Goal: Information Seeking & Learning: Compare options

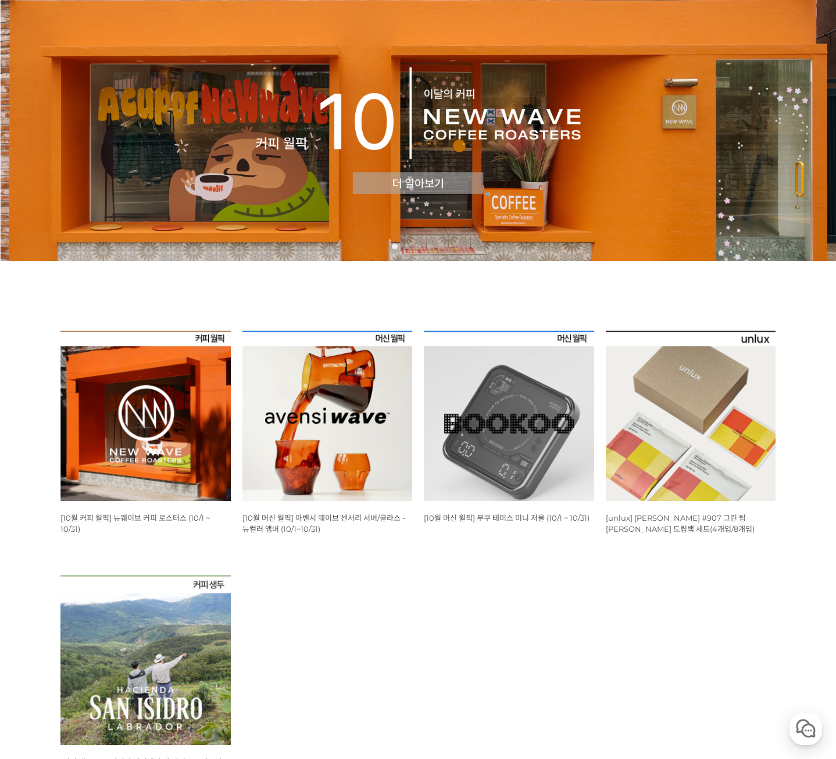
scroll to position [116, 0]
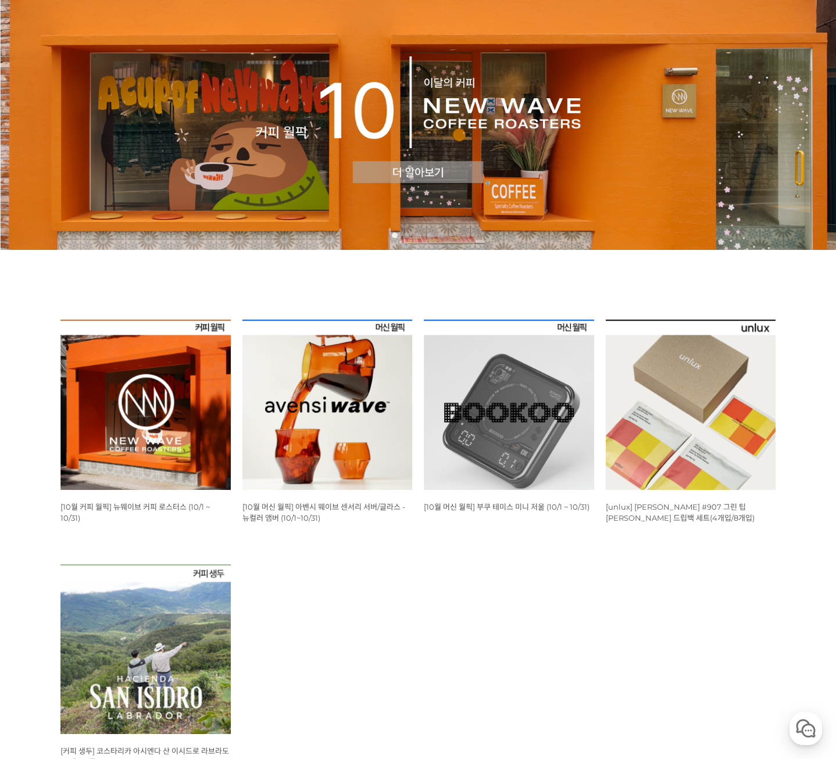
click at [152, 430] on img at bounding box center [145, 405] width 170 height 170
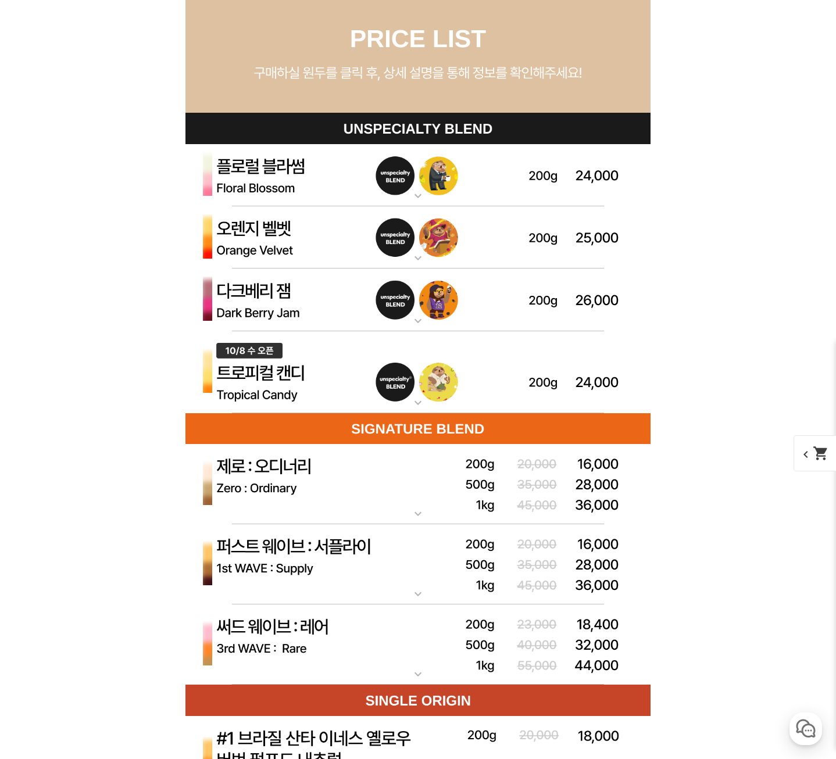
click at [350, 534] on p "퍼스트 웨이브 : 서플라이 (하우스 블렌드)" at bounding box center [417, 528] width 465 height 9
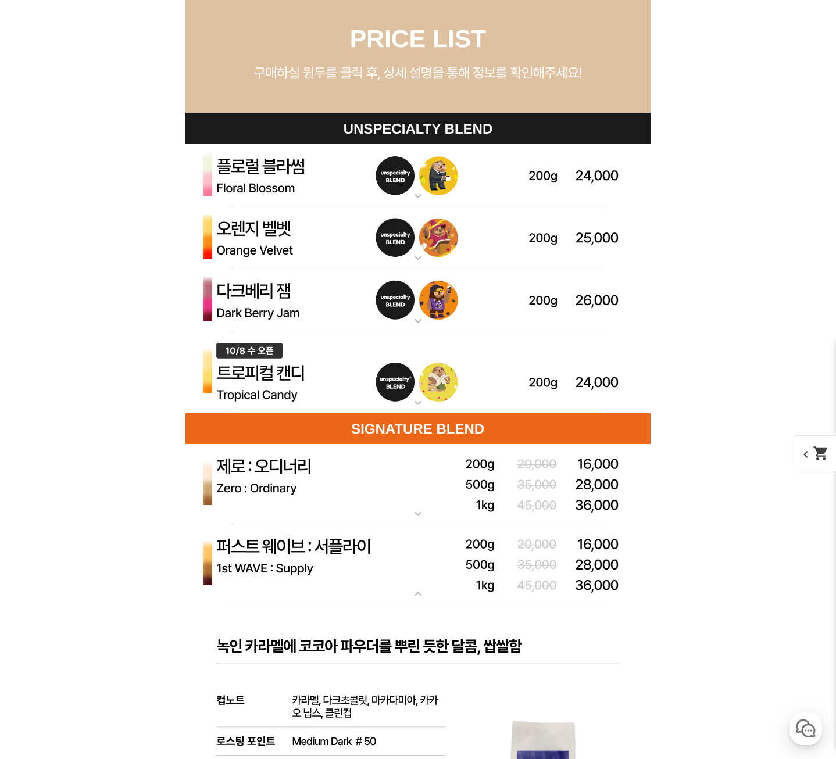
scroll to position [3504, 0]
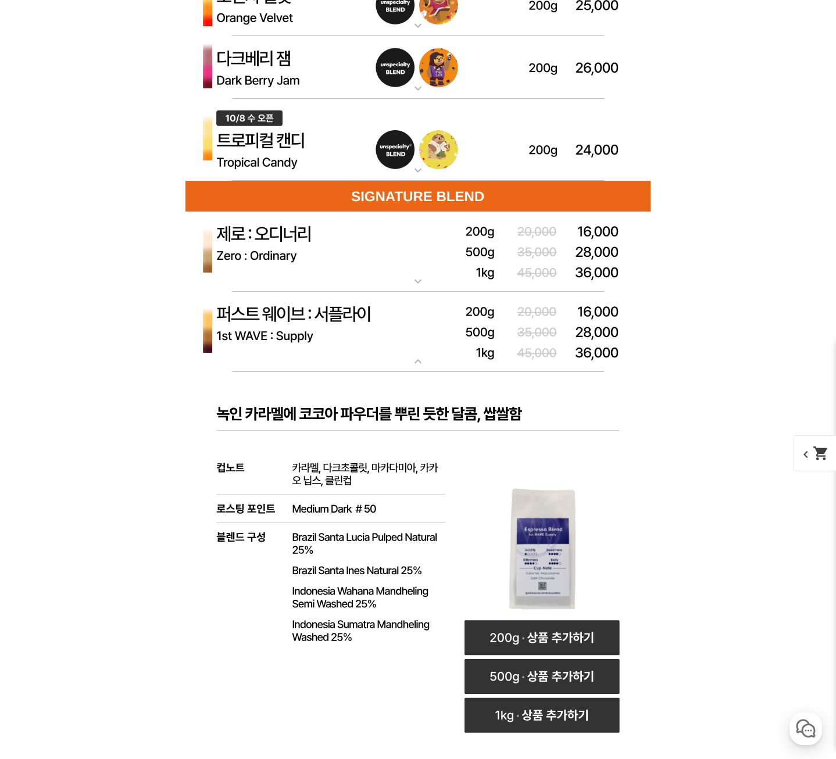
click at [311, 290] on img at bounding box center [417, 252] width 465 height 81
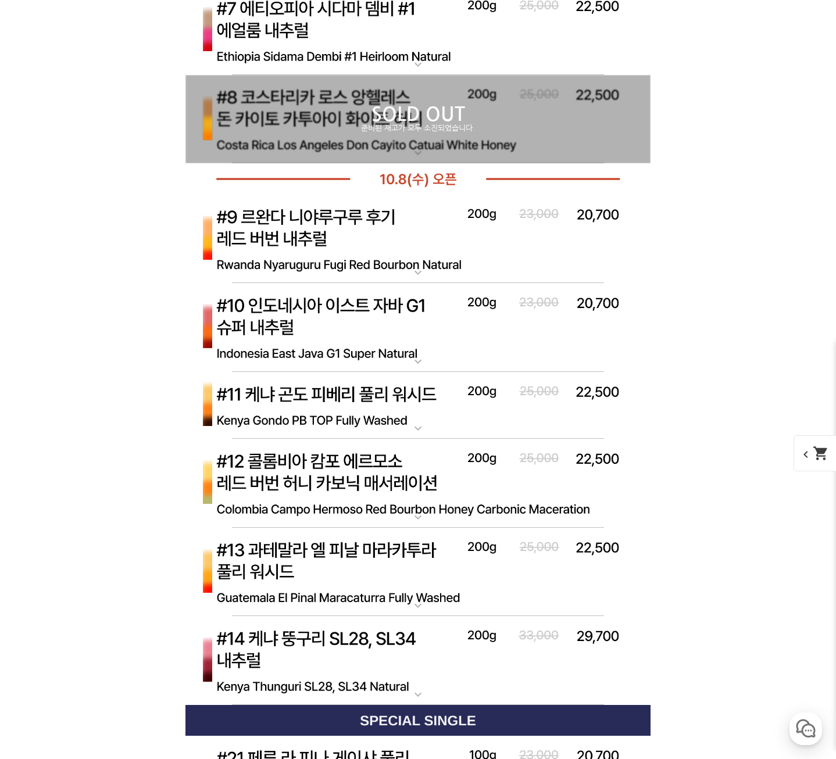
scroll to position [6153, 0]
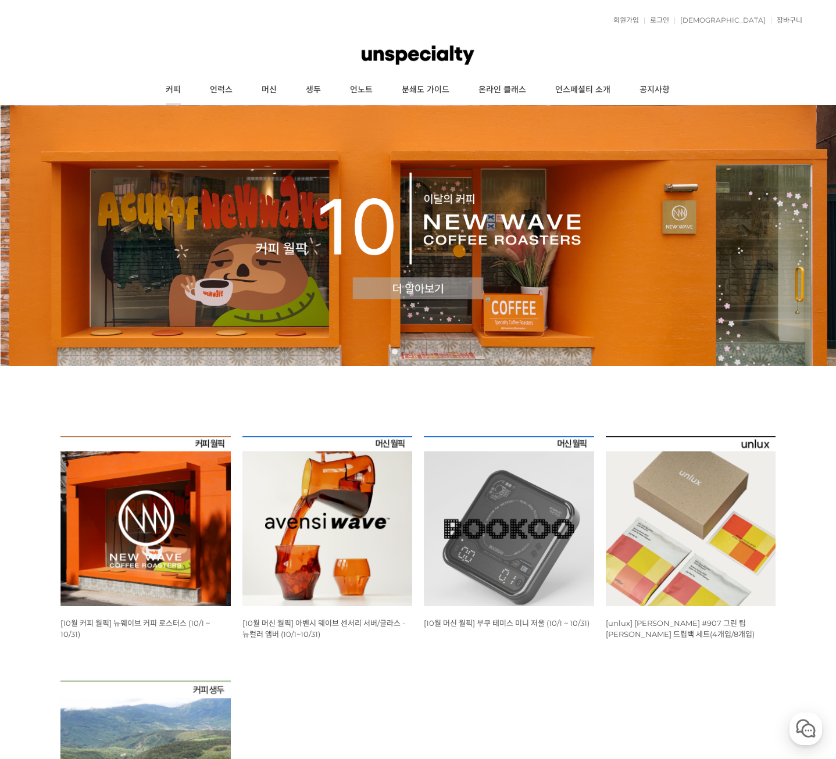
click at [179, 91] on link "커피" at bounding box center [173, 90] width 44 height 29
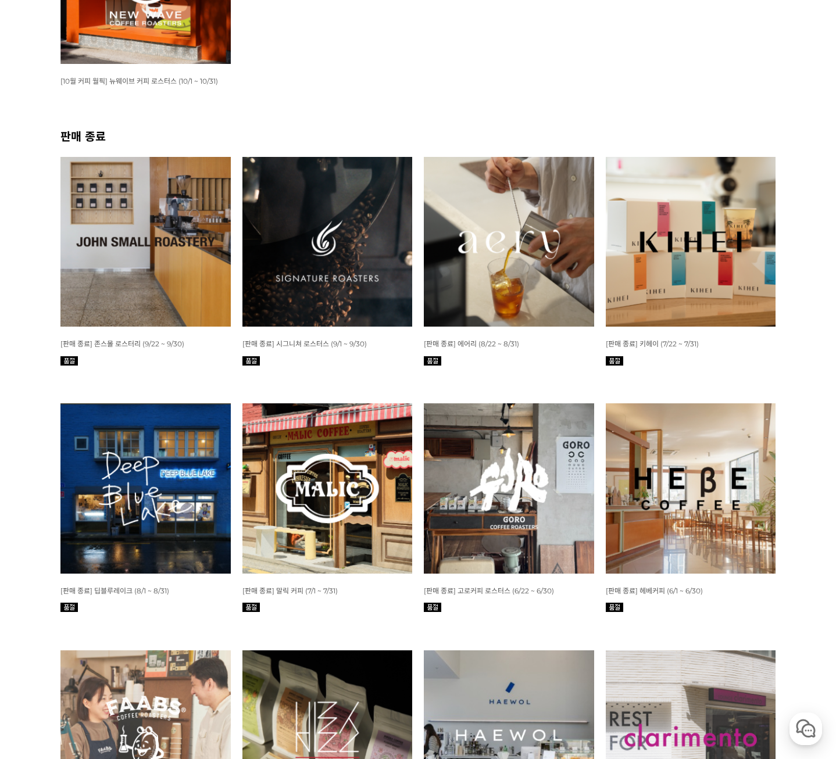
scroll to position [407, 0]
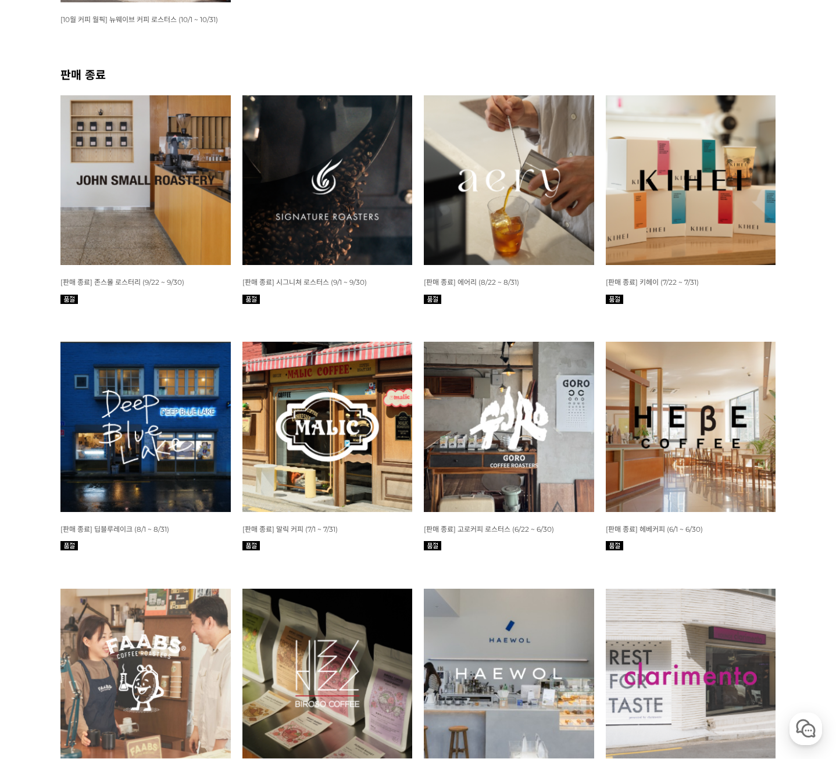
click at [387, 374] on img at bounding box center [327, 427] width 170 height 170
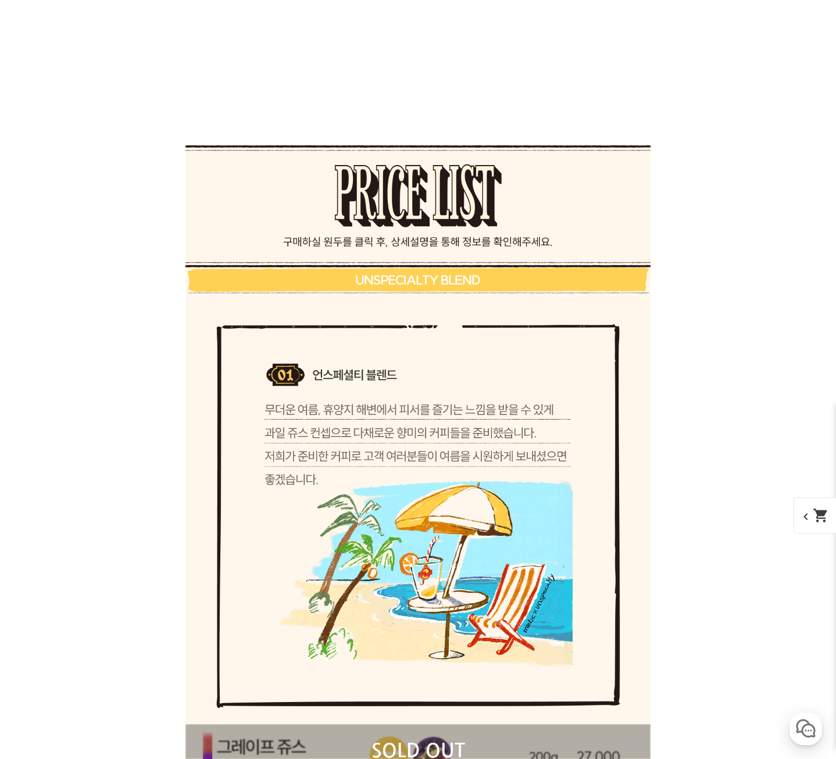
scroll to position [4853, 0]
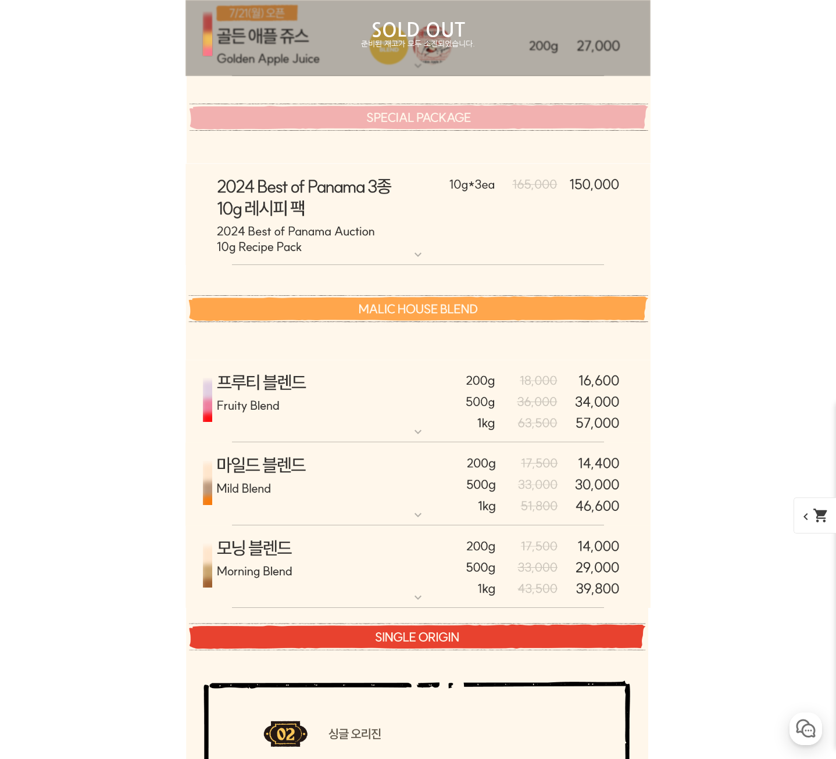
click at [324, 529] on p "모닝 블렌드" at bounding box center [417, 530] width 465 height 9
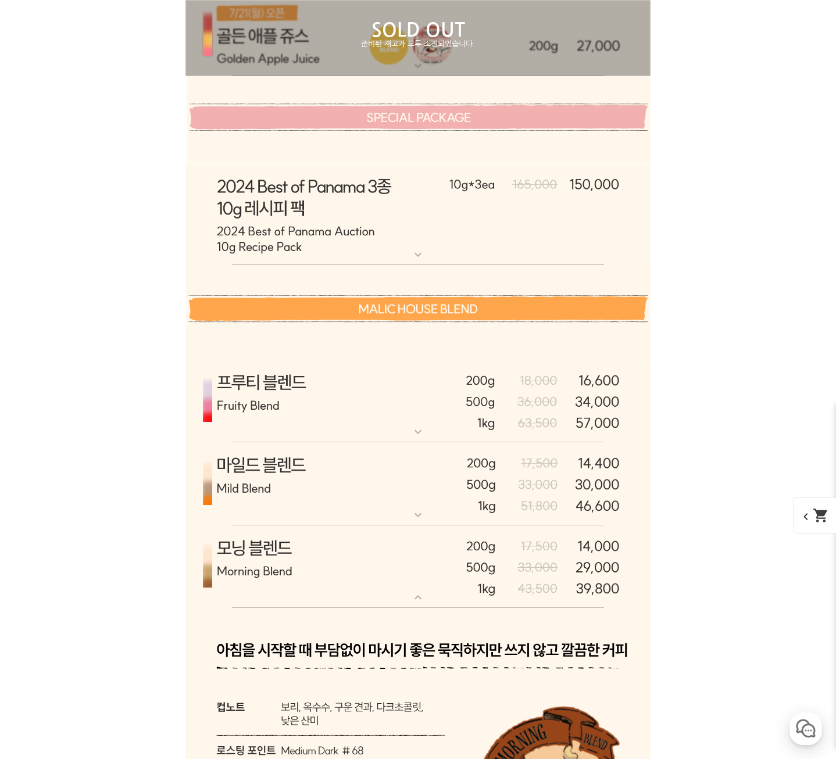
click at [322, 498] on img at bounding box center [417, 483] width 465 height 83
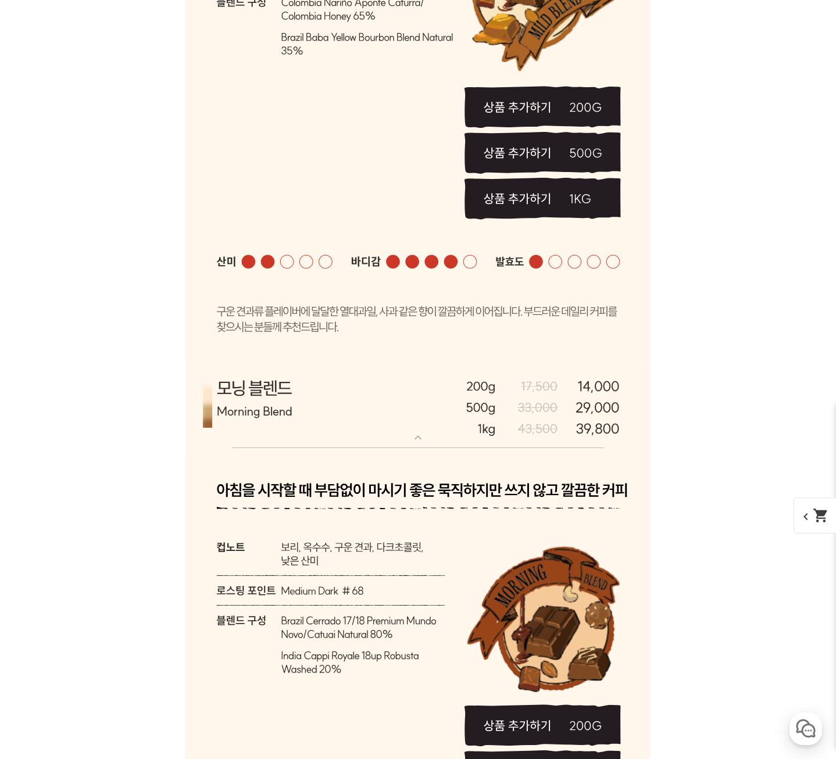
scroll to position [5550, 0]
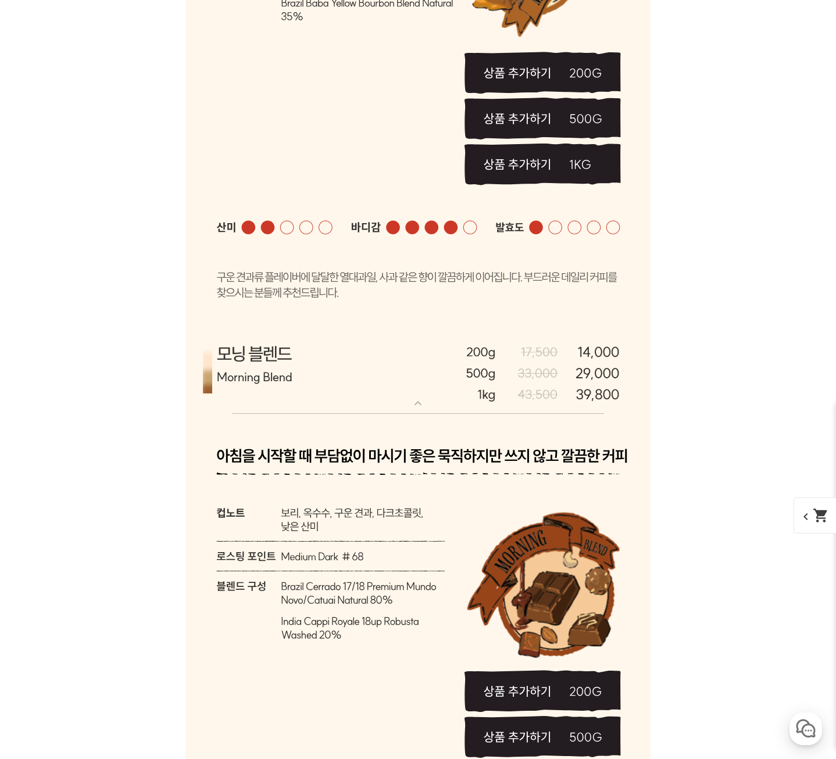
click at [423, 413] on app-general-single "expand_more 모닝 블렌드" at bounding box center [417, 648] width 465 height 634
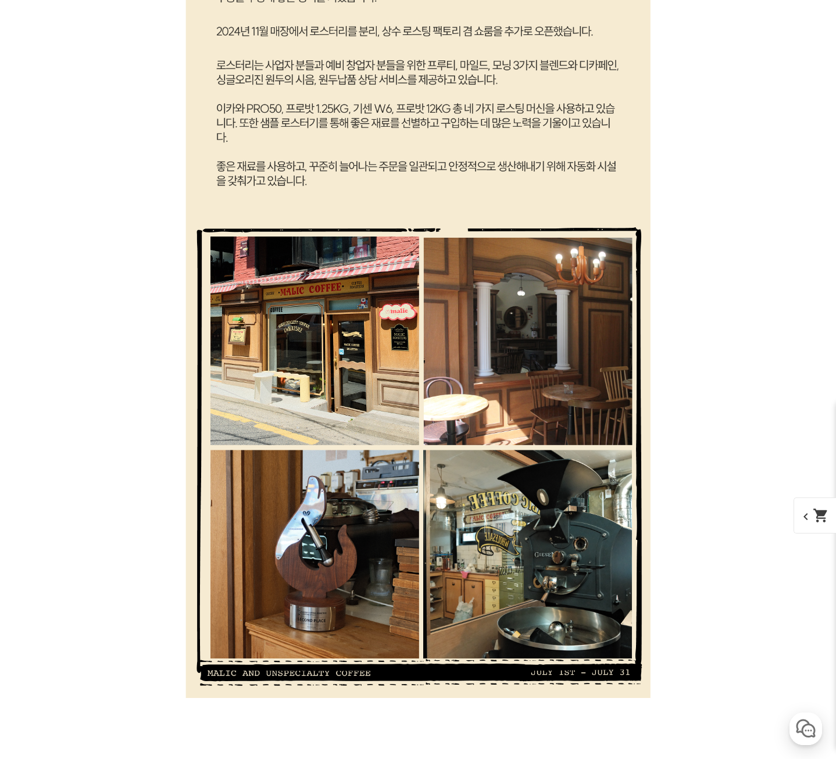
scroll to position [0, 0]
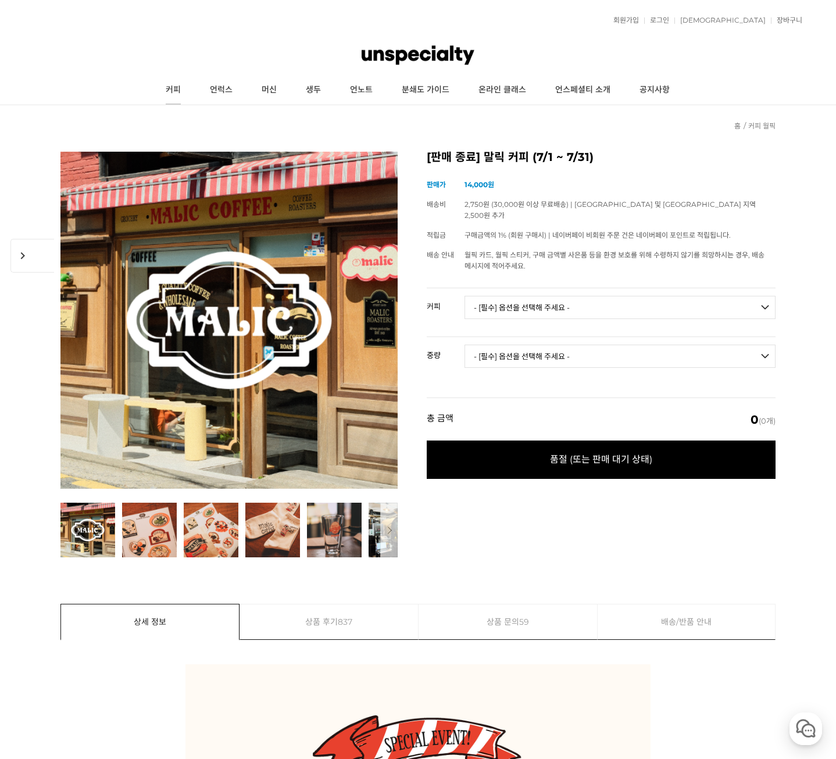
click at [179, 84] on link "커피" at bounding box center [173, 90] width 44 height 29
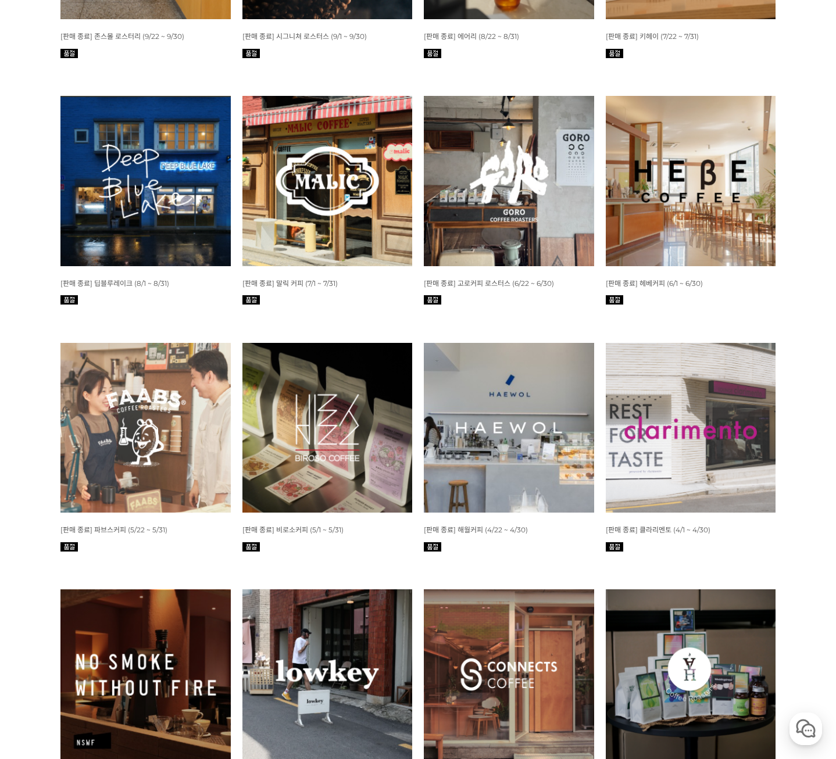
scroll to position [640, 0]
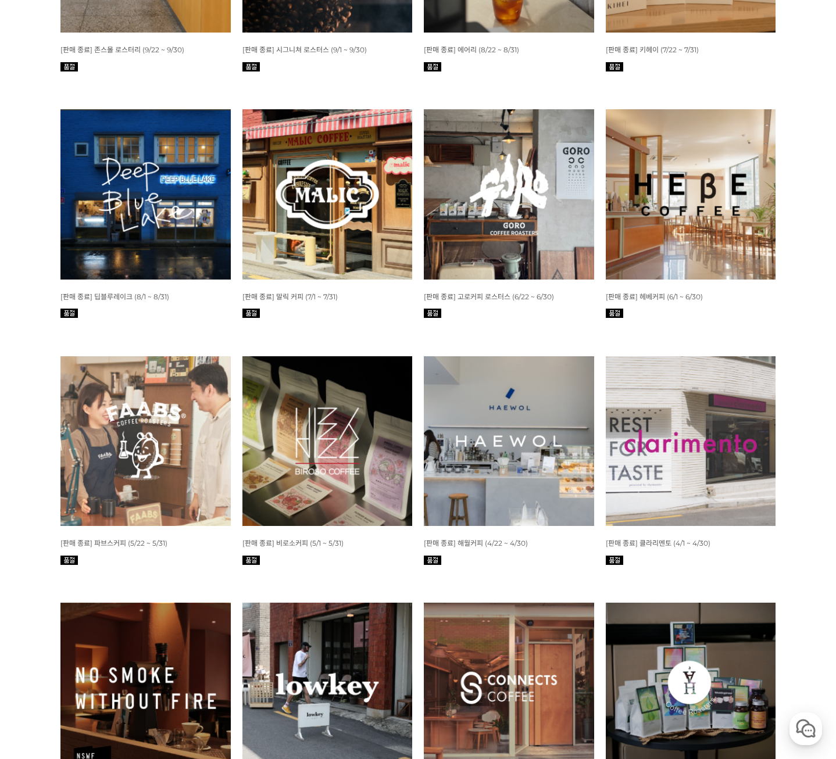
click at [691, 269] on img at bounding box center [691, 194] width 170 height 170
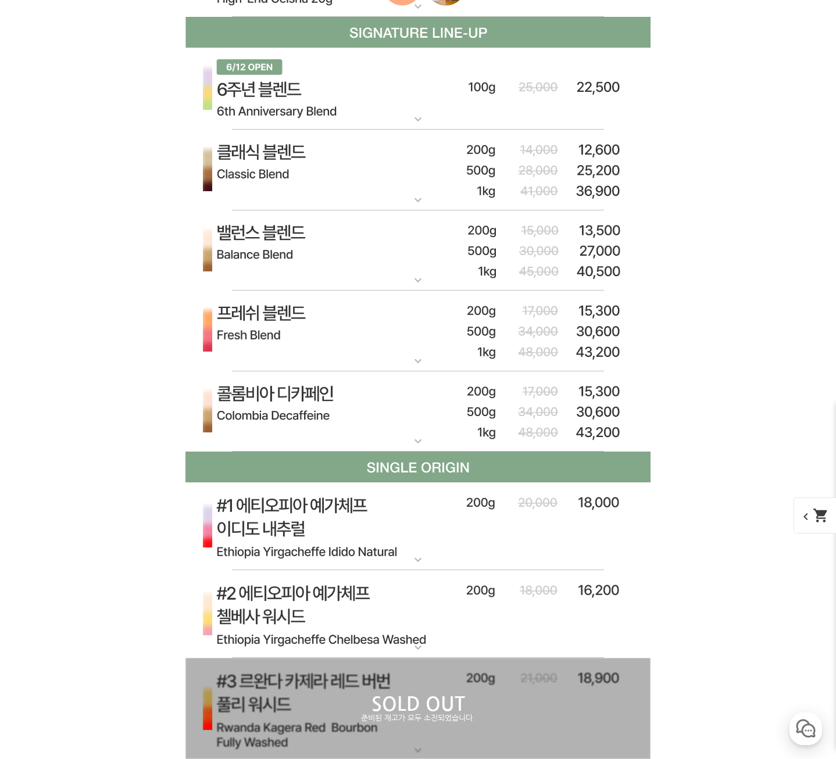
scroll to position [4628, 0]
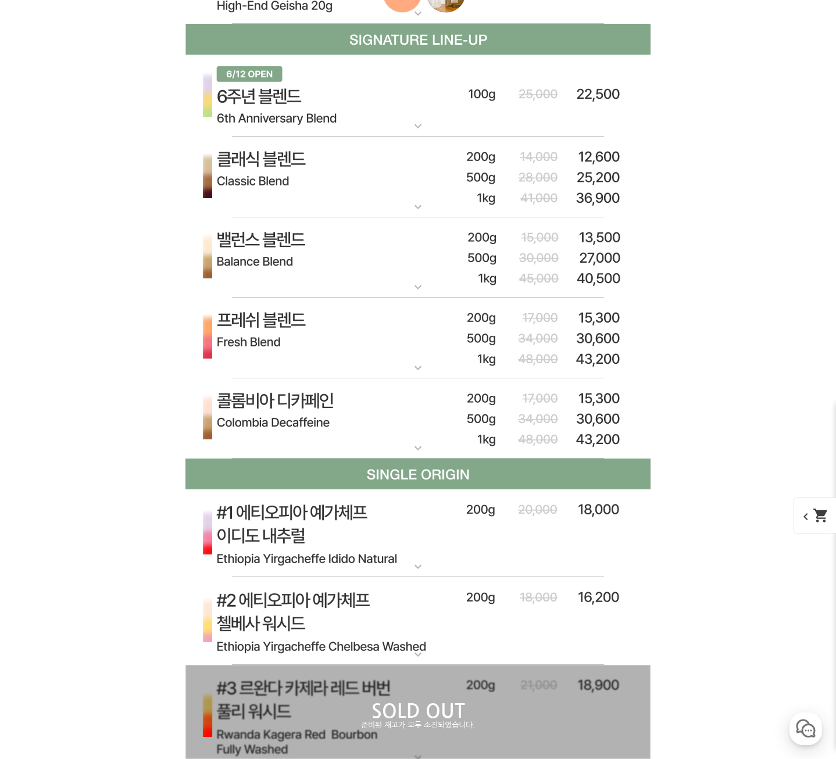
click at [344, 259] on img at bounding box center [417, 257] width 465 height 81
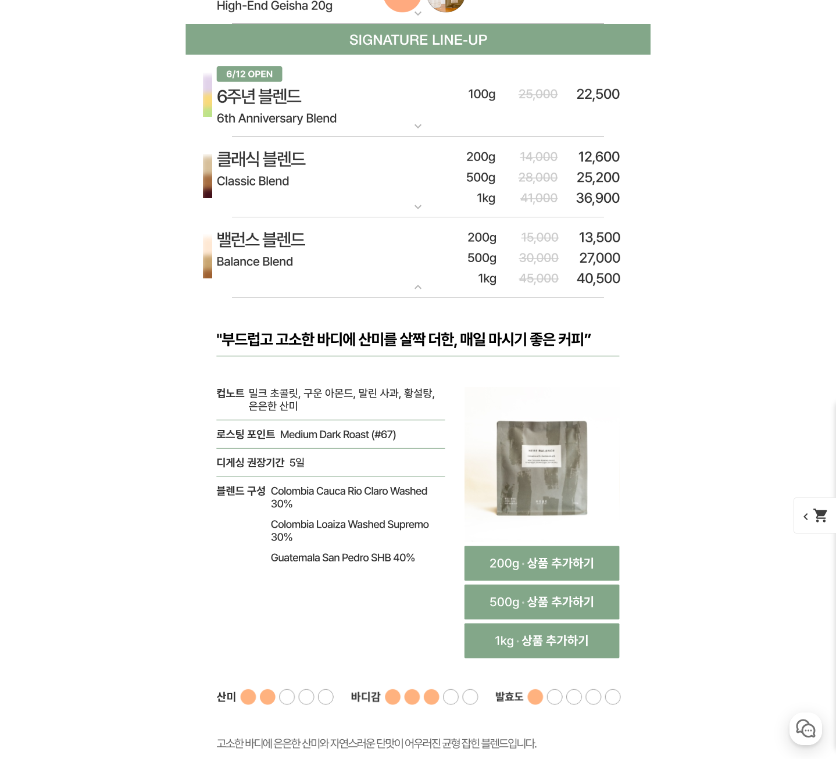
click at [315, 192] on img at bounding box center [417, 177] width 465 height 81
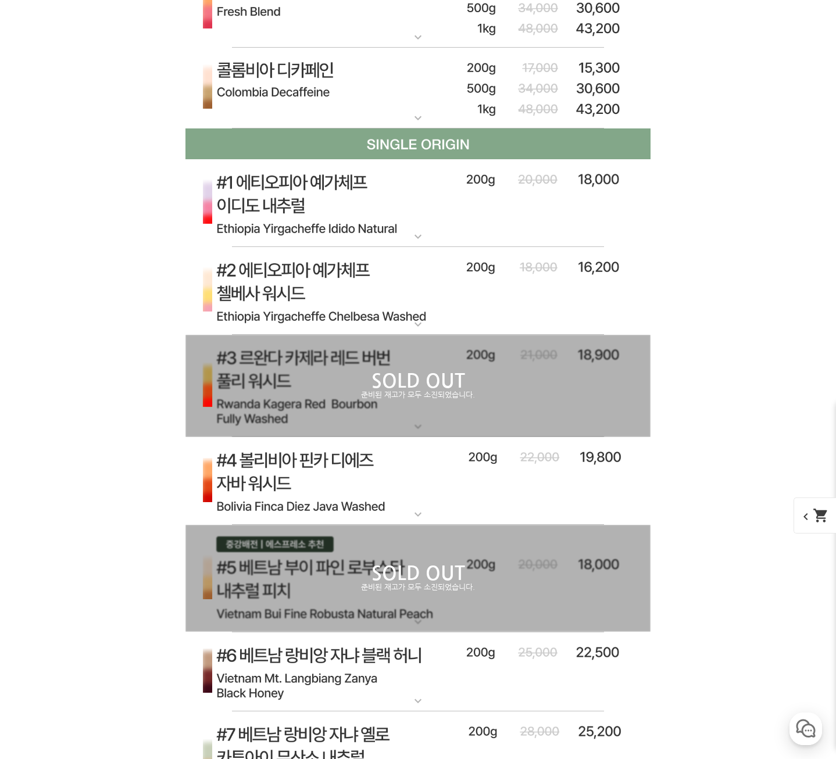
scroll to position [6081, 0]
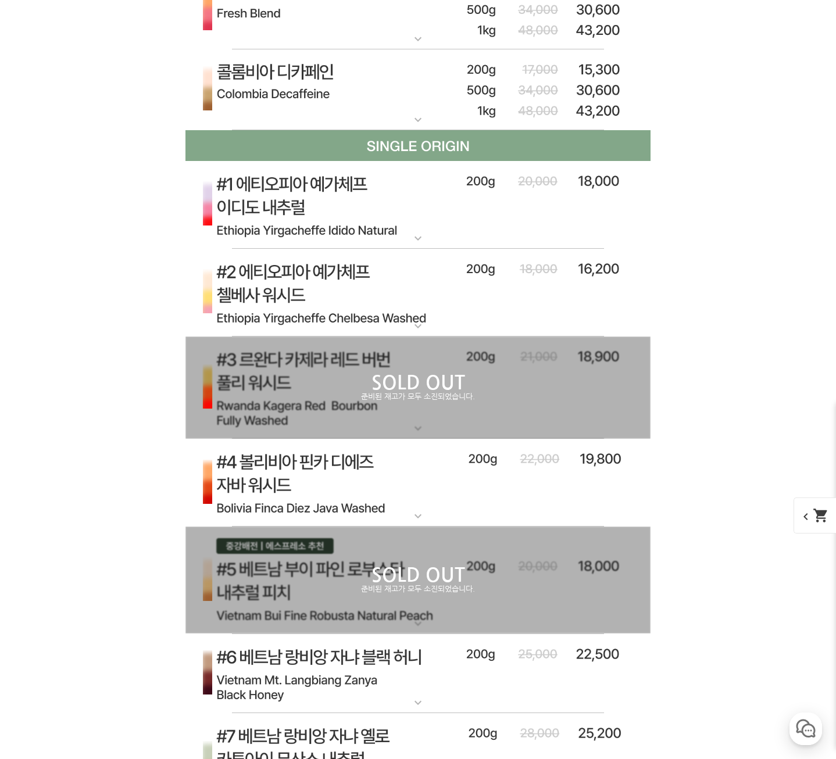
click at [262, 237] on img at bounding box center [417, 205] width 465 height 88
